Goal: Task Accomplishment & Management: Complete application form

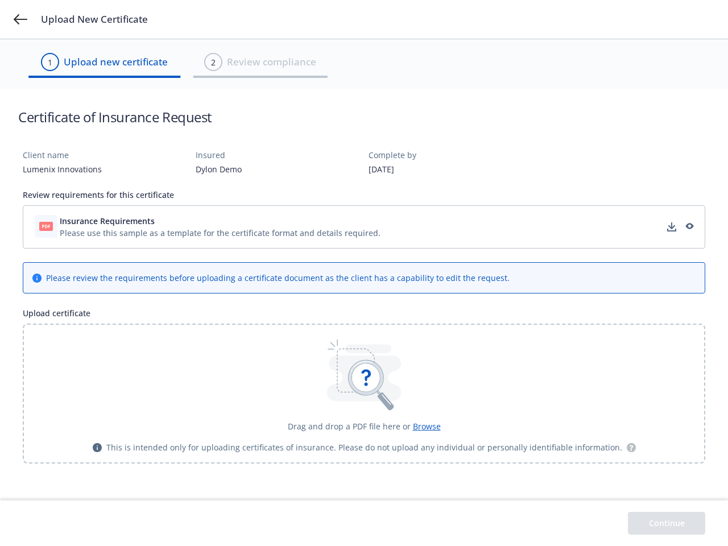
click at [364, 273] on div "Please review the requirements before uploading a certificate document as the c…" at bounding box center [277, 278] width 463 height 12
click at [20, 19] on icon at bounding box center [21, 19] width 14 height 10
click at [364, 227] on div "Please use this sample as a template for the certificate format and details req…" at bounding box center [220, 233] width 321 height 12
click at [220, 221] on div "Insurance Requirements Processing..." at bounding box center [364, 227] width 668 height 28
click at [672, 227] on div "Insurance Requirements Processing..." at bounding box center [364, 227] width 668 height 28
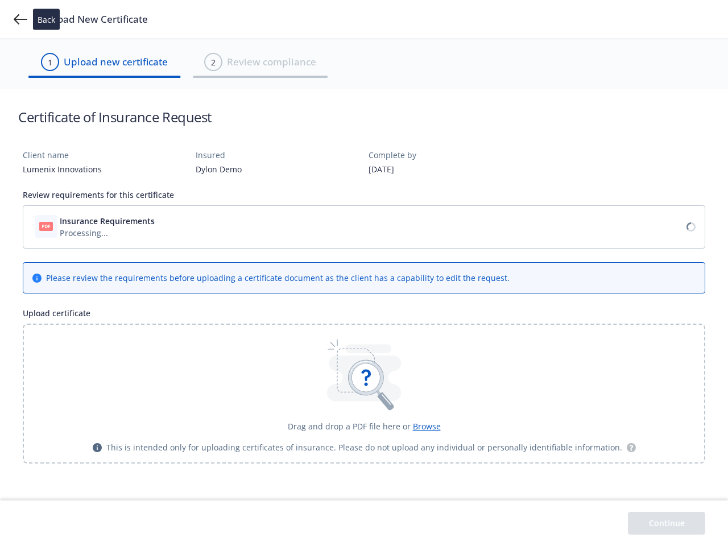
click at [689, 227] on icon at bounding box center [690, 226] width 9 height 9
click at [364, 393] on icon at bounding box center [365, 377] width 35 height 35
